Goal: Task Accomplishment & Management: Use online tool/utility

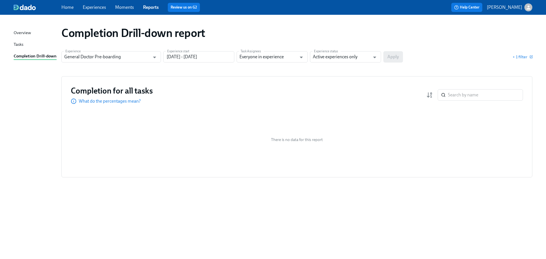
click at [492, 48] on div "Completion Drill-down report Experience General Doctor Pre-boarding Experience …" at bounding box center [273, 134] width 519 height 224
click at [91, 5] on link "Experiences" at bounding box center [94, 7] width 23 height 5
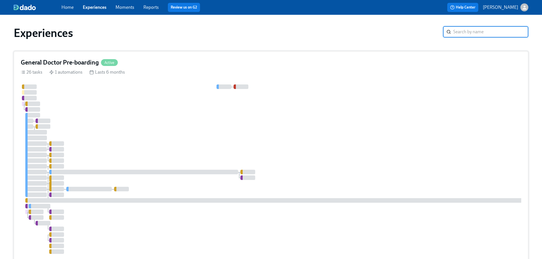
click at [172, 59] on div "General Doctor Pre-boarding Active" at bounding box center [271, 62] width 501 height 9
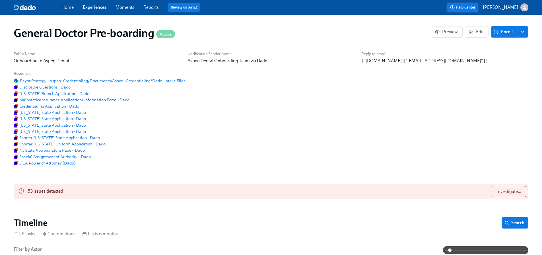
scroll to position [0, 14680]
click at [494, 103] on div "Public Name Onboarding to Aspen Dental Notification Sender Name Aspen Dental On…" at bounding box center [271, 109] width 522 height 122
click at [394, 44] on div "General Doctor Pre-boarding Active Preview Edit Enroll" at bounding box center [271, 33] width 524 height 23
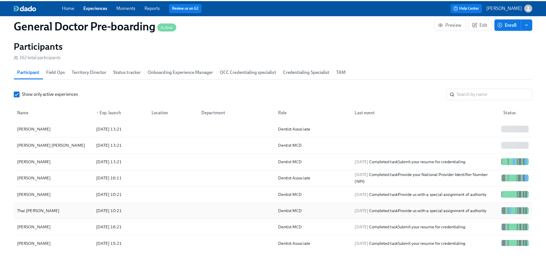
scroll to position [825, 0]
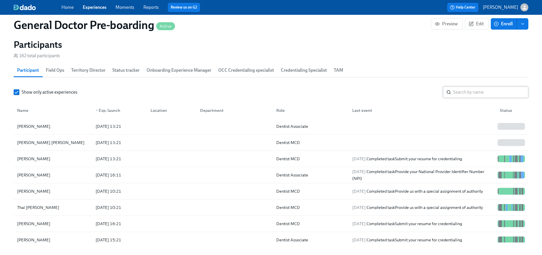
click at [467, 98] on input "search" at bounding box center [490, 92] width 75 height 11
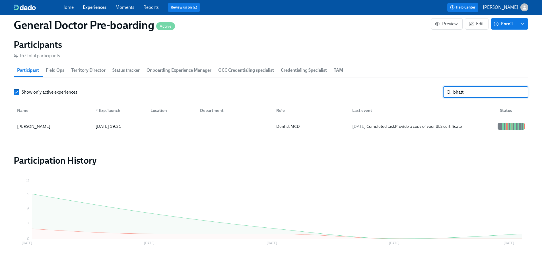
type input "bhatt"
click at [40, 130] on div "[PERSON_NAME]" at bounding box center [34, 126] width 38 height 7
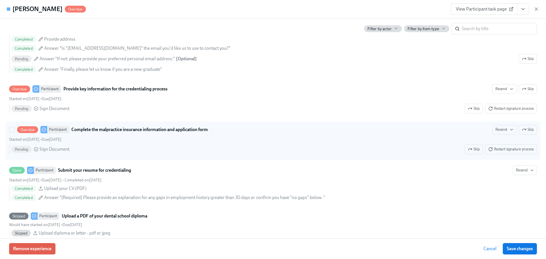
scroll to position [683, 0]
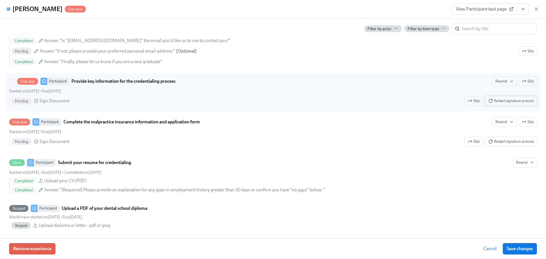
click at [504, 104] on span "Restart signature process" at bounding box center [512, 101] width 46 height 6
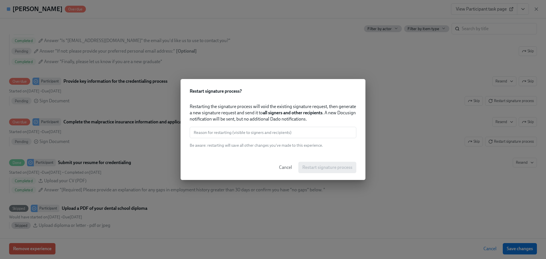
click at [266, 130] on input "text" at bounding box center [273, 132] width 167 height 11
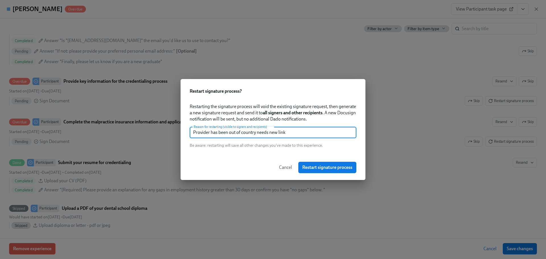
drag, startPoint x: 293, startPoint y: 134, endPoint x: 175, endPoint y: 131, distance: 118.2
click at [175, 131] on div "Restart signature process ? Restarting the signature process will void the exis…" at bounding box center [273, 129] width 546 height 259
type input "Provider has been out of country needs new link"
click at [324, 168] on span "Restart signature process" at bounding box center [328, 168] width 50 height 6
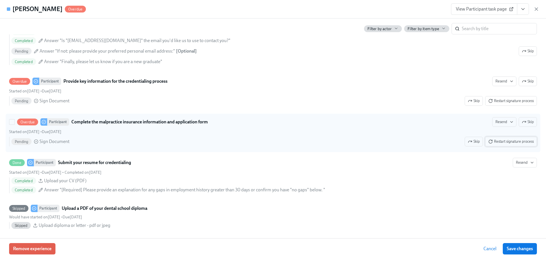
click at [497, 145] on span "Restart signature process" at bounding box center [512, 142] width 46 height 6
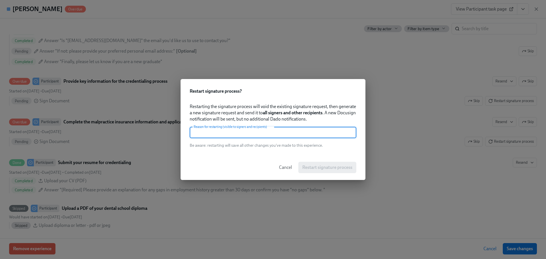
click at [286, 134] on input "text" at bounding box center [273, 132] width 167 height 11
paste input "Provider has been out of country needs new link"
type input "Provider has been out of country needs new link"
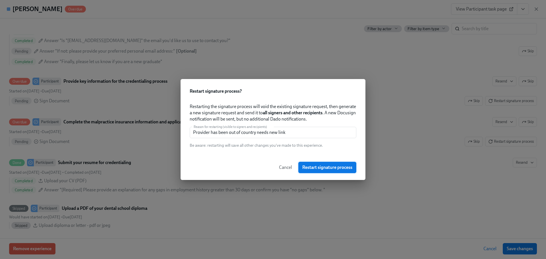
click at [318, 167] on span "Restart signature process" at bounding box center [328, 168] width 50 height 6
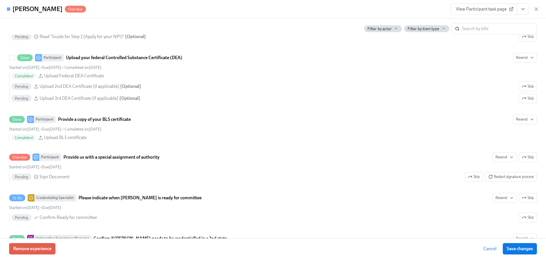
scroll to position [1110, 0]
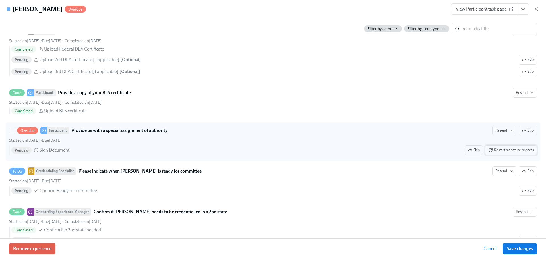
click at [494, 153] on span "Restart signature process" at bounding box center [512, 150] width 46 height 6
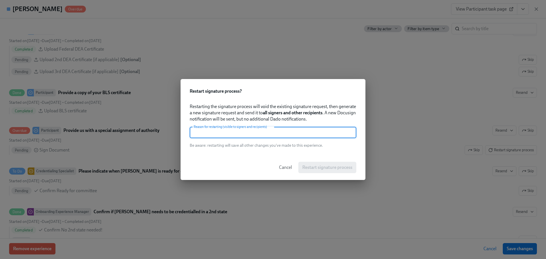
click at [281, 132] on input "text" at bounding box center [273, 132] width 167 height 11
paste input "Provider has been out of country needs new link"
type input "Provider has been out of country needs new link"
click at [322, 167] on span "Restart signature process" at bounding box center [328, 168] width 50 height 6
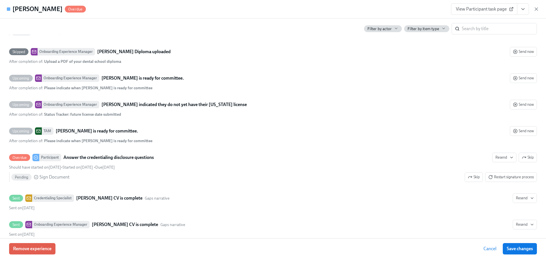
scroll to position [1480, 0]
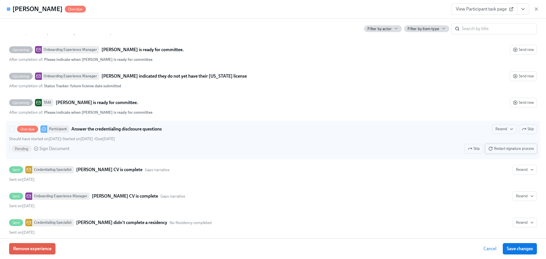
click at [496, 152] on span "Restart signature process" at bounding box center [512, 149] width 46 height 6
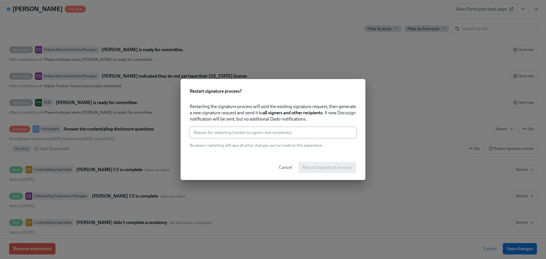
click at [288, 136] on input "text" at bounding box center [273, 132] width 167 height 11
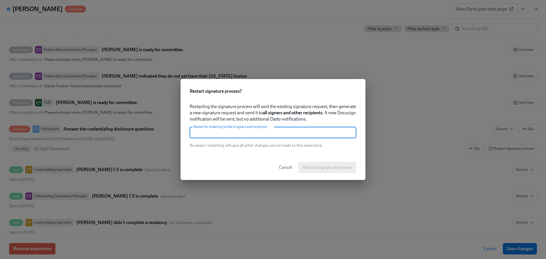
paste input "Provider has been out of country needs new link"
type input "Provider has been out of country needs new link"
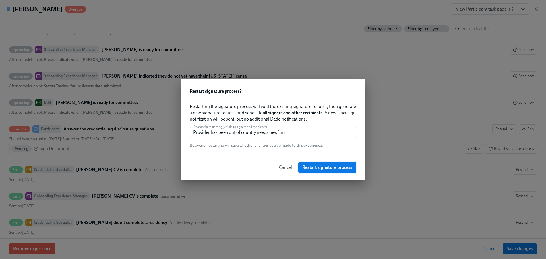
click at [320, 168] on span "Restart signature process" at bounding box center [328, 168] width 50 height 6
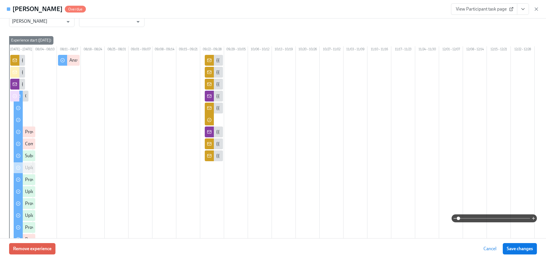
scroll to position [0, 0]
